Goal: Task Accomplishment & Management: Use online tool/utility

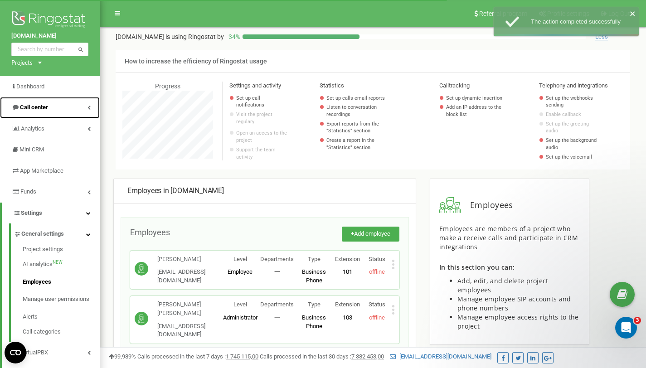
click at [63, 103] on link "Call center" at bounding box center [50, 107] width 100 height 21
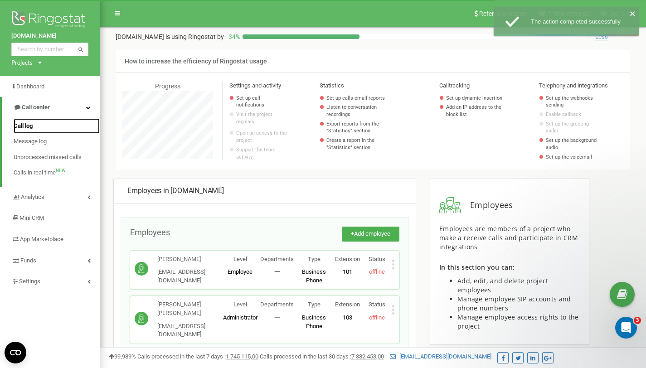
click at [36, 126] on link "Call log" at bounding box center [57, 126] width 86 height 16
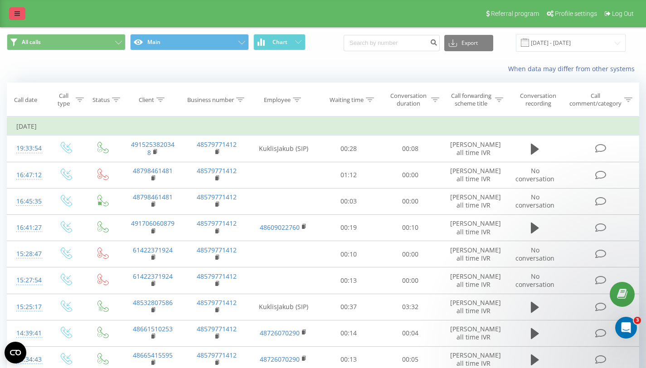
click at [20, 15] on link at bounding box center [17, 13] width 16 height 13
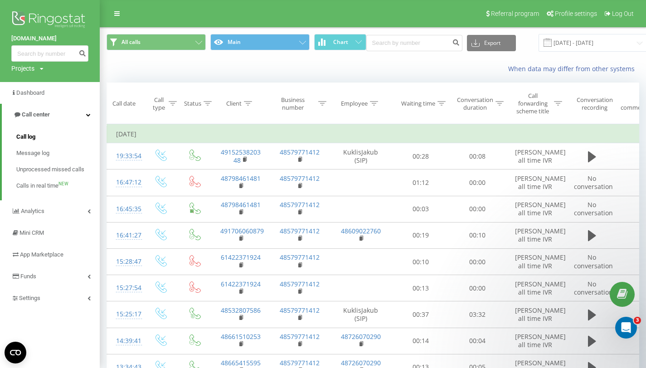
click at [40, 136] on link "Call log" at bounding box center [57, 137] width 83 height 16
